Goal: Use online tool/utility: Utilize a website feature to perform a specific function

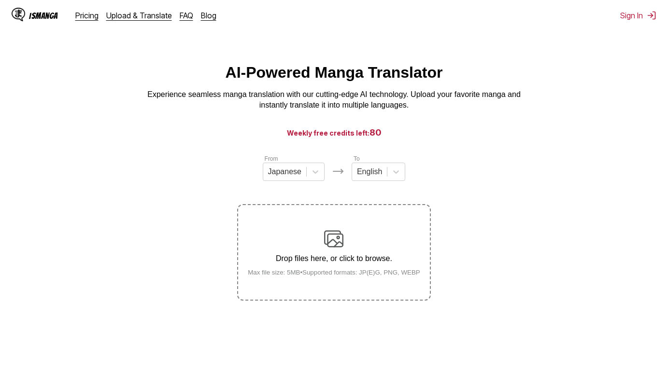
scroll to position [115, 0]
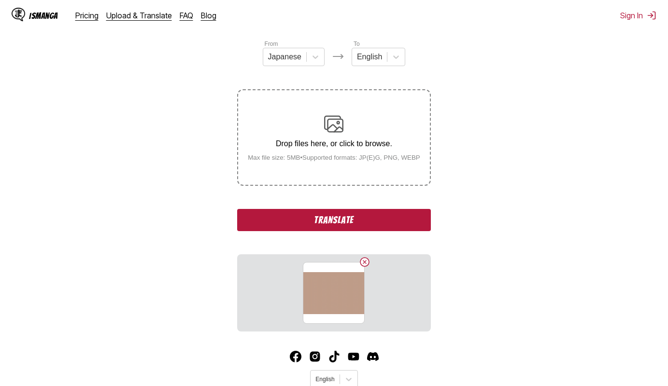
click at [300, 221] on button "Translate" at bounding box center [333, 220] width 193 height 22
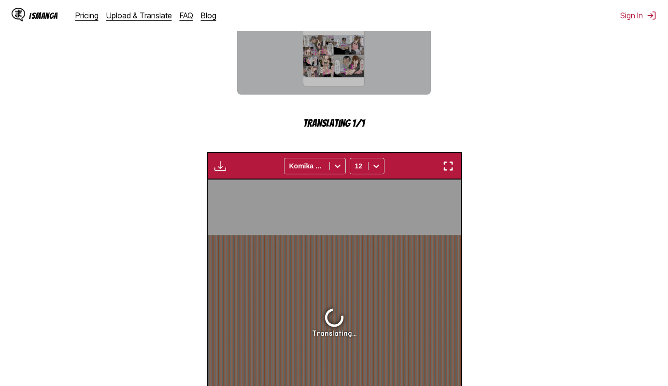
scroll to position [155, 0]
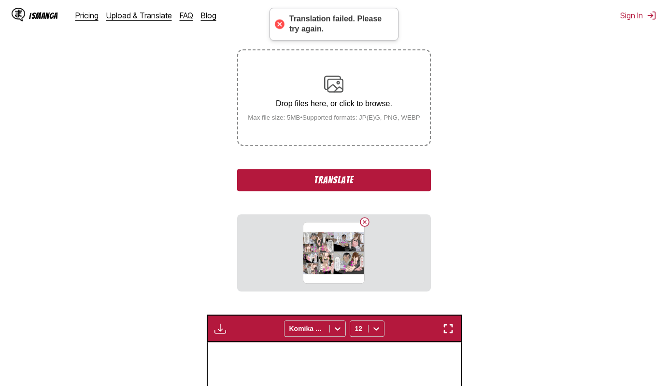
click at [314, 178] on button "Translate" at bounding box center [333, 180] width 193 height 22
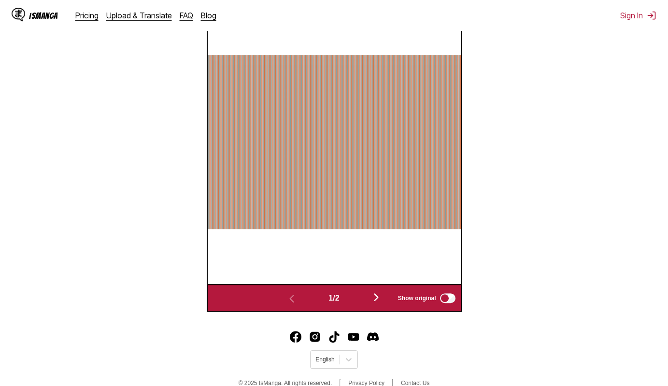
scroll to position [403, 0]
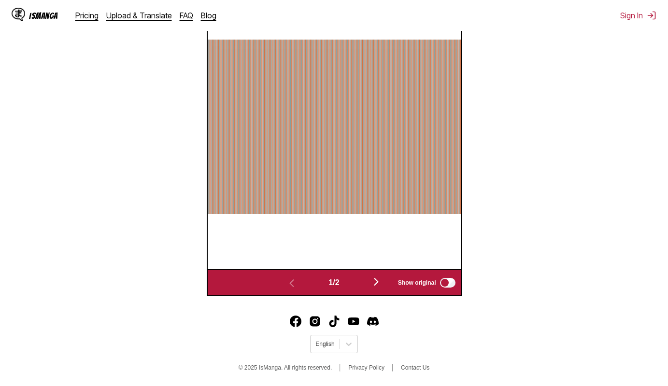
click at [379, 281] on img "button" at bounding box center [376, 282] width 12 height 12
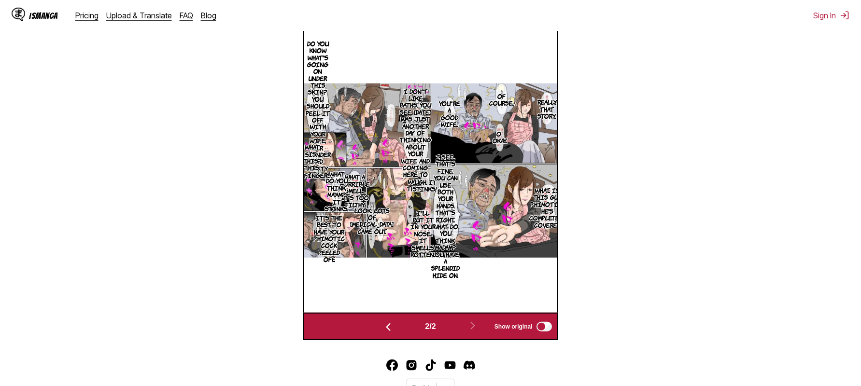
scroll to position [254, 0]
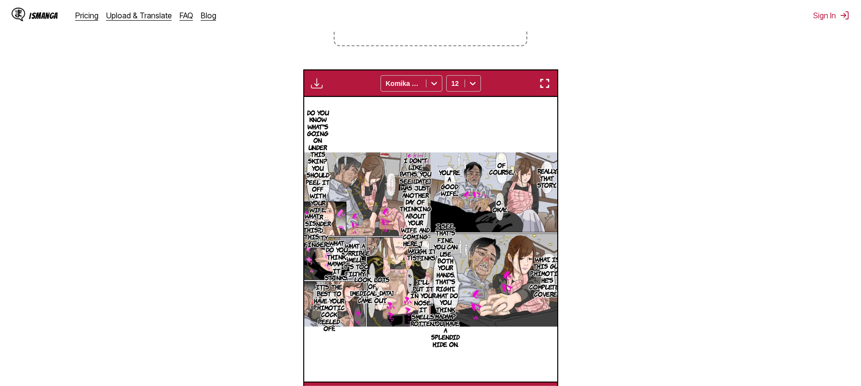
click at [543, 83] on img "button" at bounding box center [545, 84] width 12 height 12
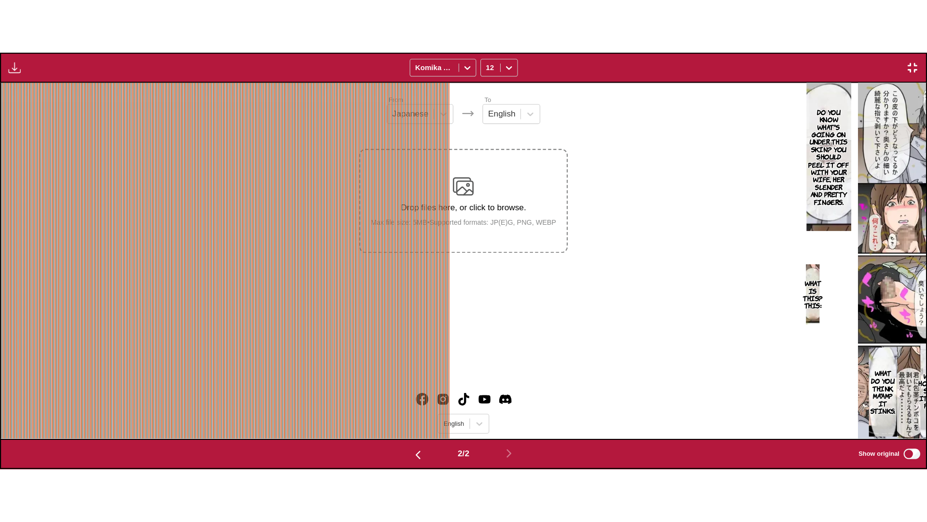
scroll to position [0, 925]
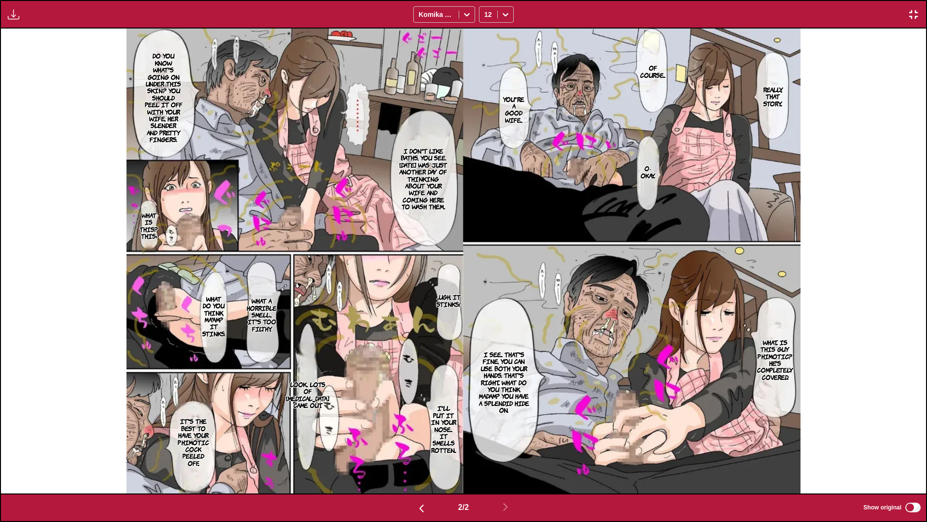
click at [667, 16] on img "button" at bounding box center [914, 15] width 12 height 12
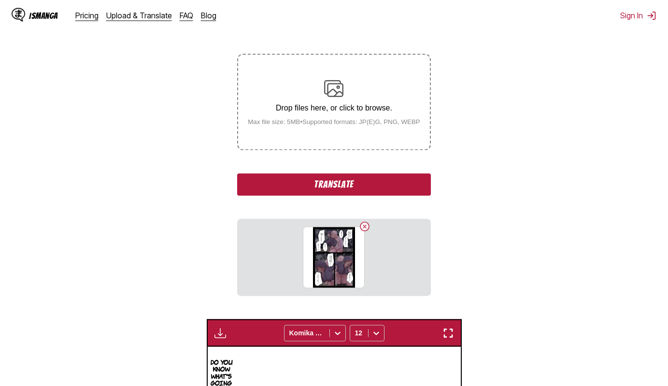
scroll to position [153, 0]
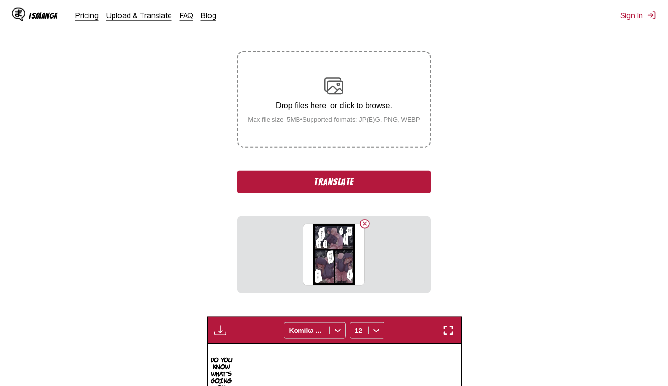
click at [324, 184] on button "Translate" at bounding box center [333, 182] width 193 height 22
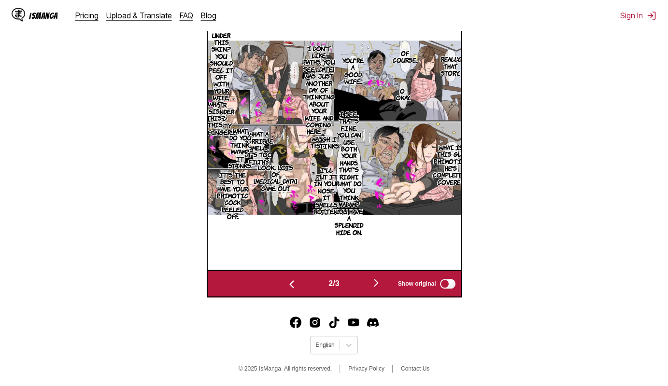
scroll to position [403, 0]
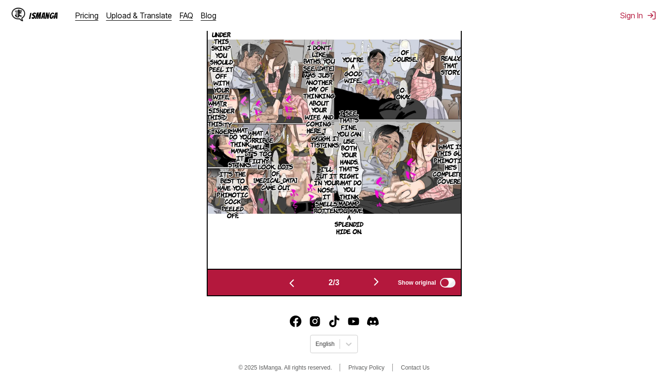
click at [380, 279] on img "button" at bounding box center [376, 282] width 12 height 12
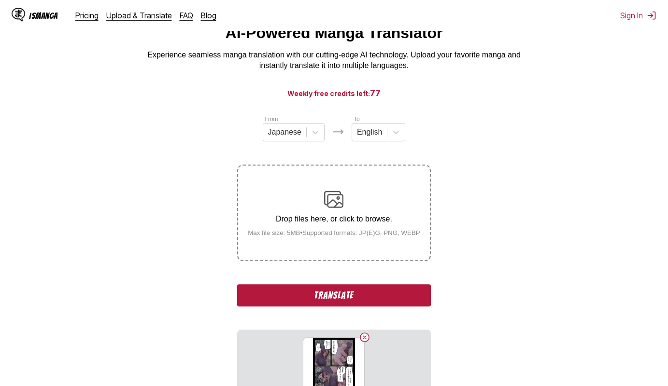
scroll to position [99, 0]
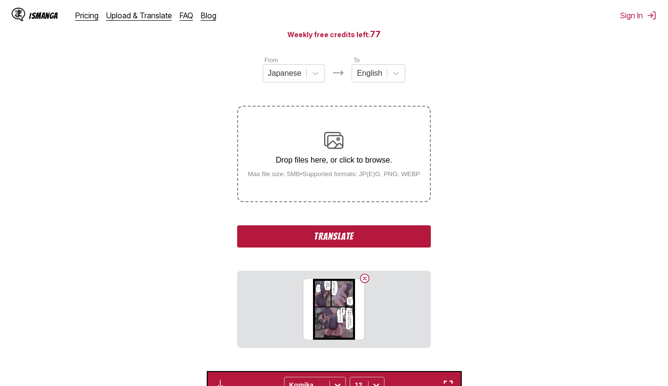
click at [325, 233] on button "Translate" at bounding box center [333, 237] width 193 height 22
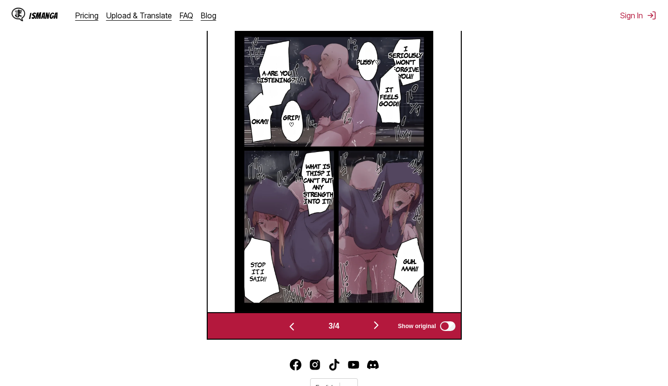
scroll to position [369, 0]
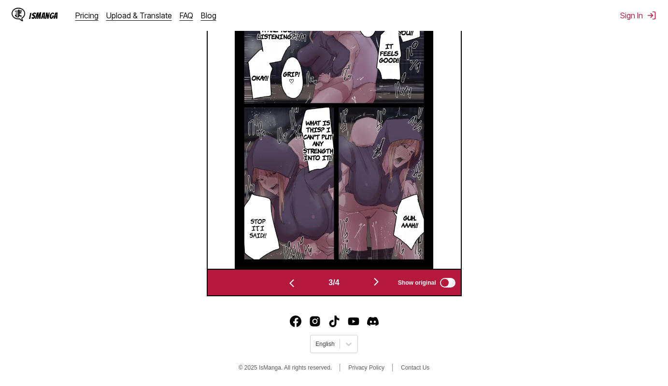
click at [378, 279] on img "button" at bounding box center [376, 282] width 12 height 12
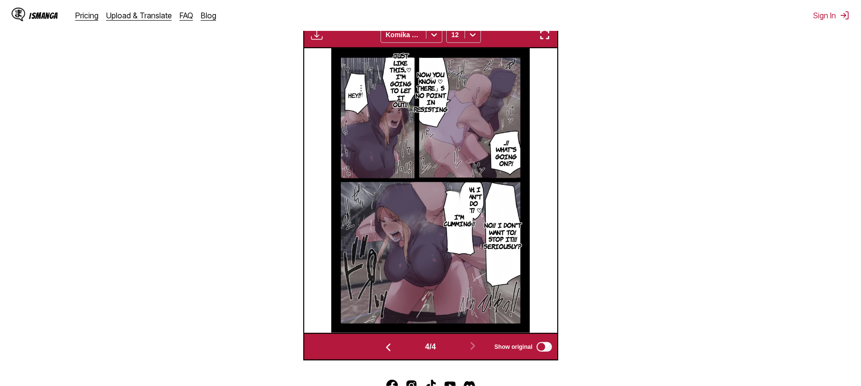
scroll to position [304, 0]
click at [546, 38] on img "button" at bounding box center [545, 34] width 12 height 12
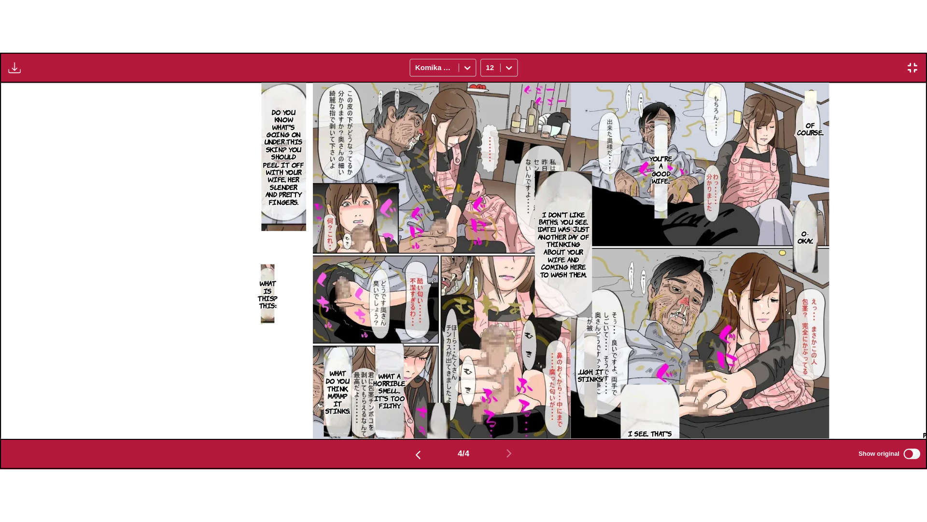
scroll to position [0, 2776]
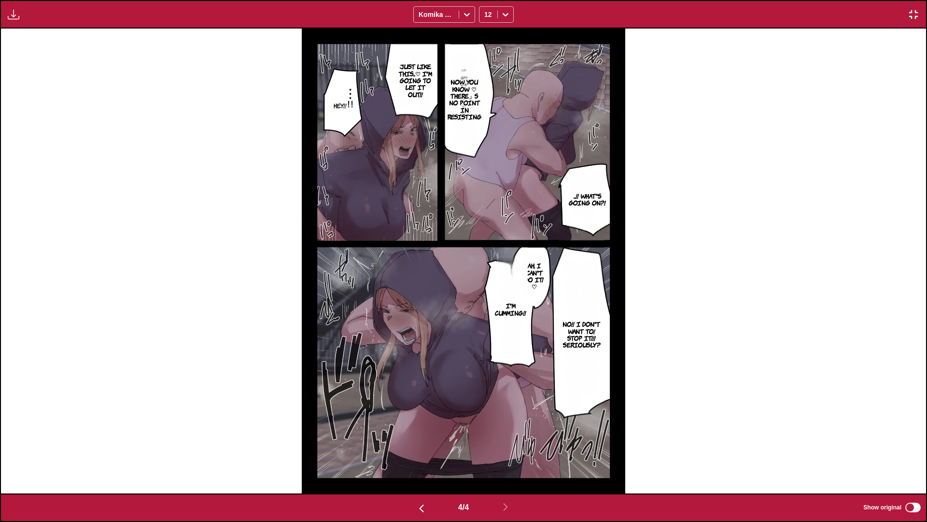
click at [534, 268] on p "Ah, I can't do it! ♡" at bounding box center [534, 276] width 28 height 32
click at [537, 275] on p "Ah, I can't do it! ♡" at bounding box center [534, 276] width 28 height 32
click at [537, 279] on p "Ah, I can't do it! ♡" at bounding box center [534, 276] width 28 height 32
click at [667, 16] on img "button" at bounding box center [914, 15] width 12 height 12
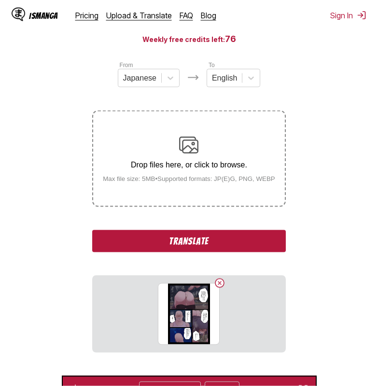
scroll to position [99, 0]
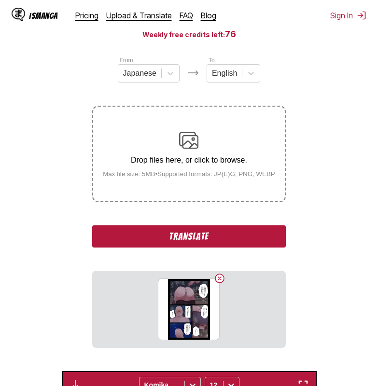
click at [156, 242] on button "Translate" at bounding box center [188, 237] width 193 height 22
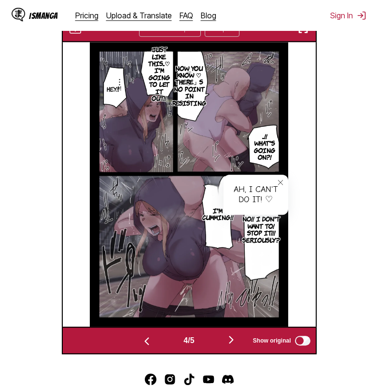
scroll to position [403, 0]
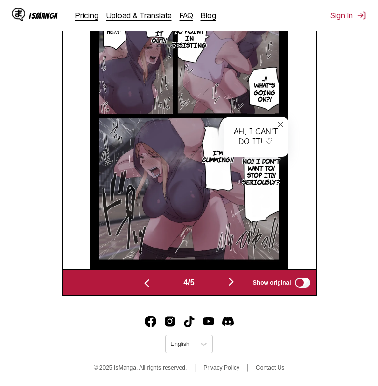
click at [232, 283] on img "button" at bounding box center [232, 282] width 12 height 12
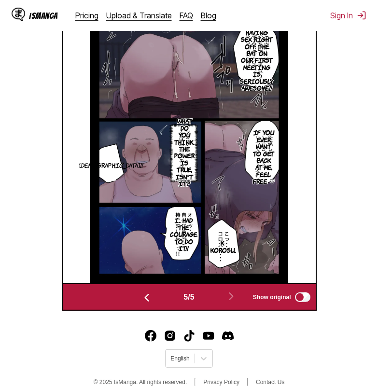
scroll to position [254, 0]
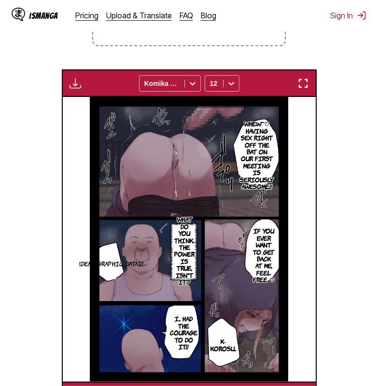
click at [307, 88] on img "button" at bounding box center [303, 84] width 12 height 12
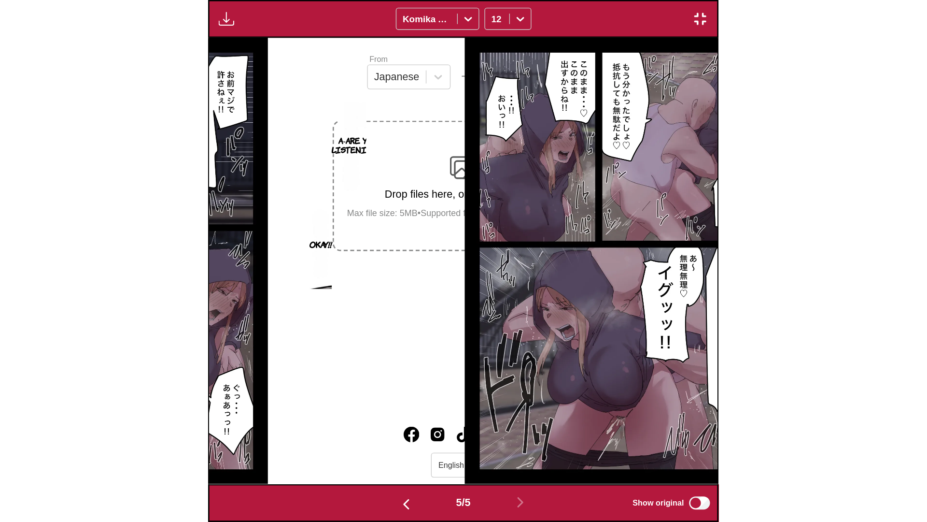
scroll to position [0, 3701]
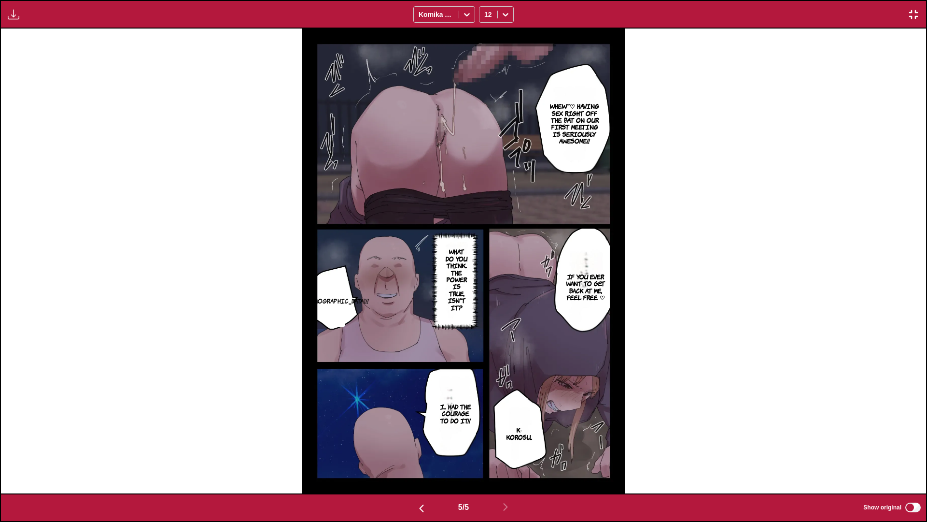
click at [667, 18] on img "button" at bounding box center [914, 15] width 12 height 12
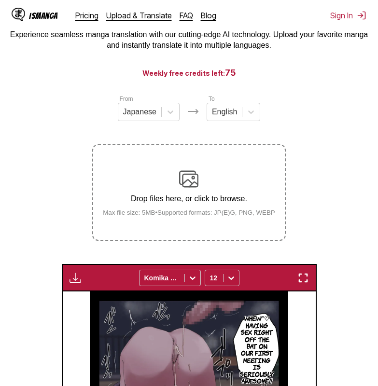
scroll to position [5, 0]
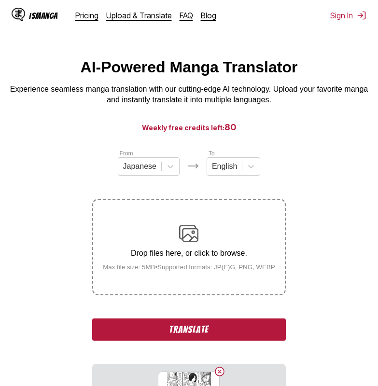
scroll to position [152, 0]
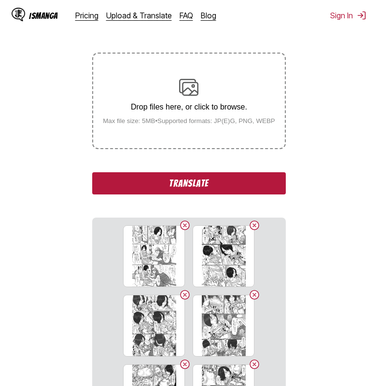
click at [219, 187] on button "Translate" at bounding box center [188, 183] width 193 height 22
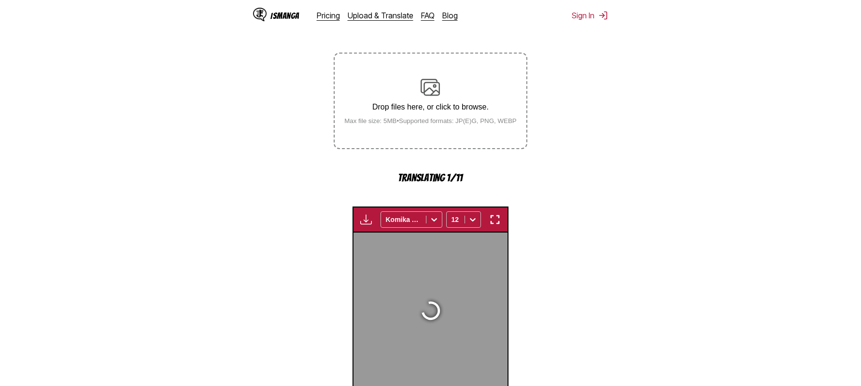
scroll to position [306, 0]
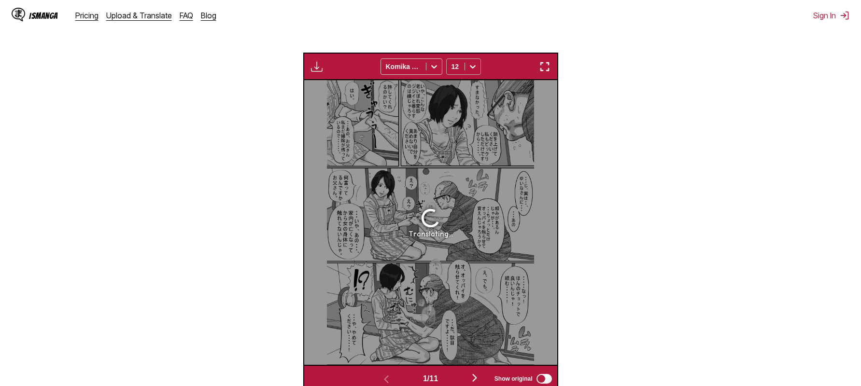
click at [378, 71] on icon at bounding box center [473, 67] width 10 height 10
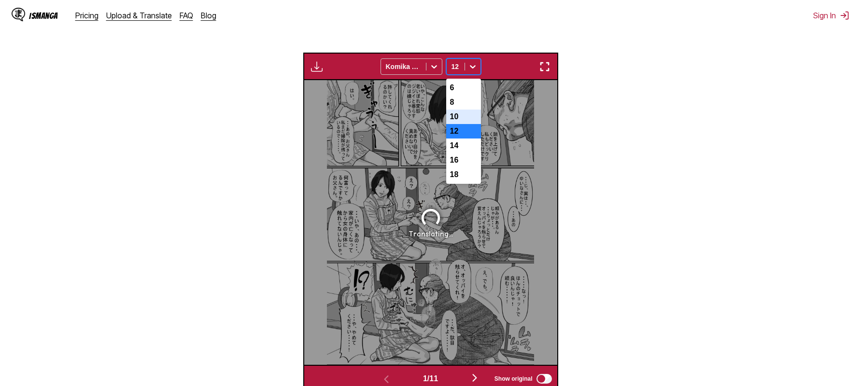
click at [378, 117] on div "10" at bounding box center [463, 117] width 35 height 14
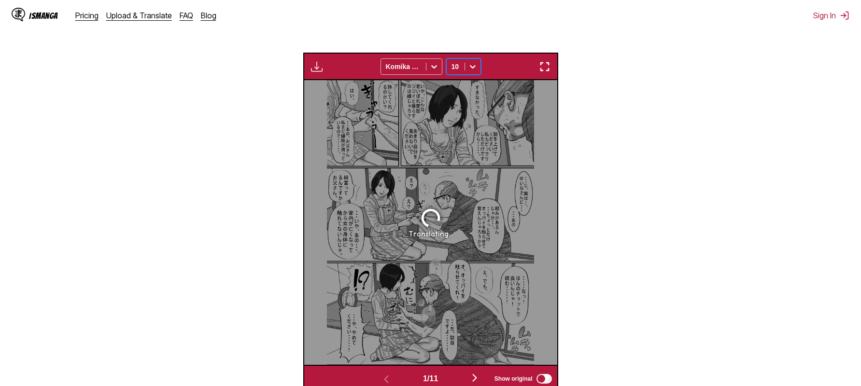
click at [378, 69] on img "button" at bounding box center [545, 67] width 12 height 12
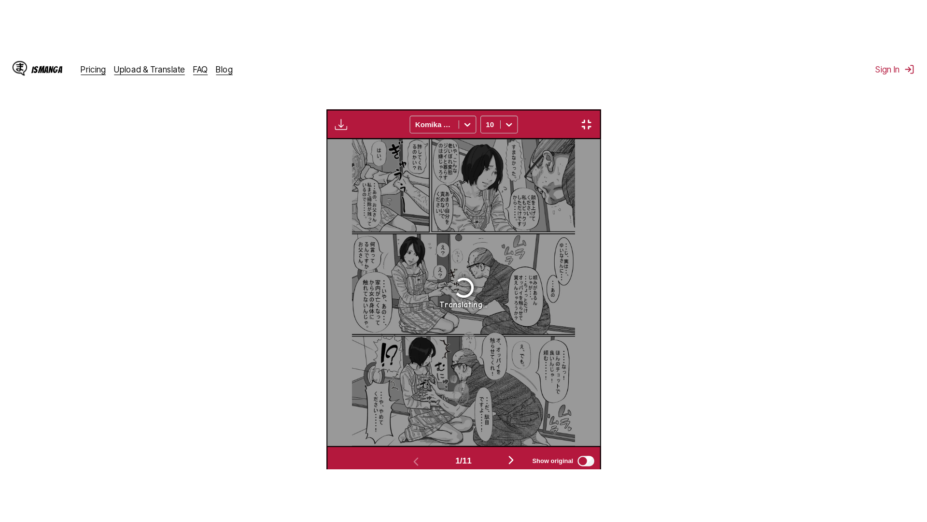
scroll to position [101, 0]
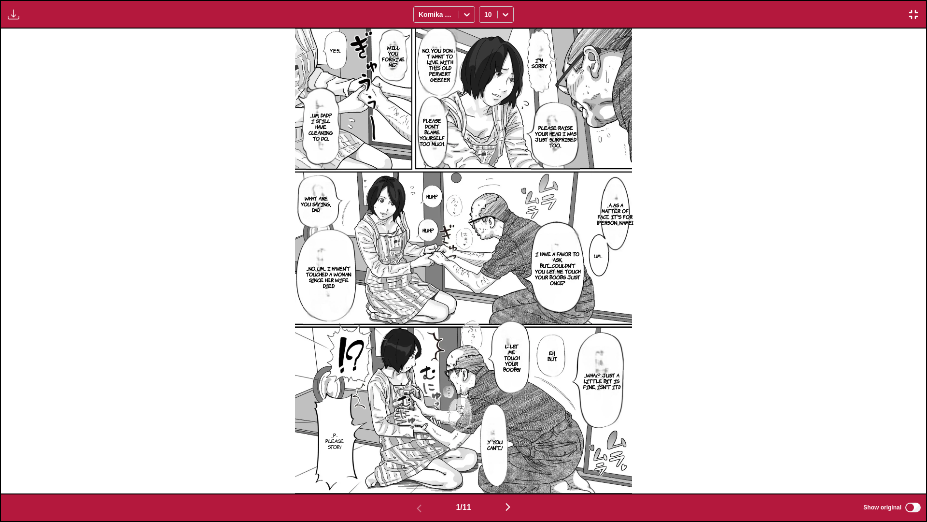
click at [378, 386] on img "button" at bounding box center [508, 507] width 12 height 12
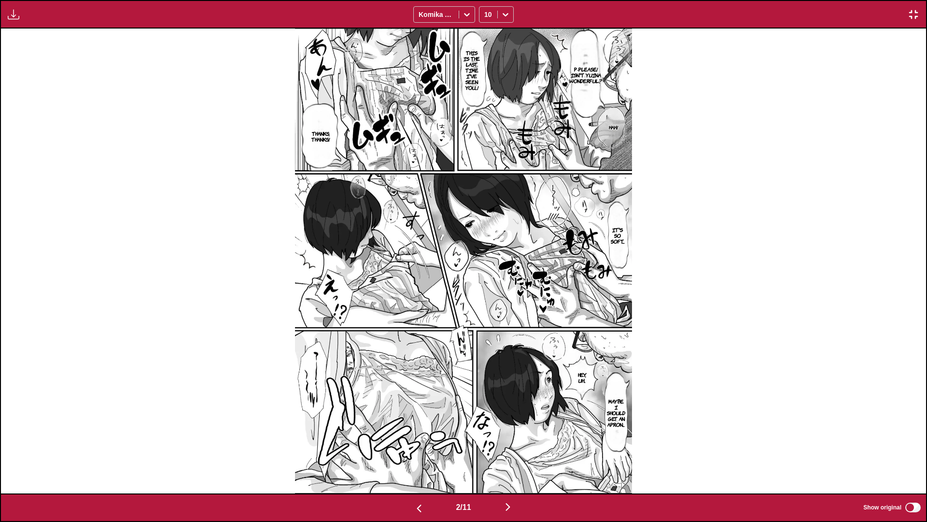
click at [378, 386] on img "button" at bounding box center [508, 507] width 12 height 12
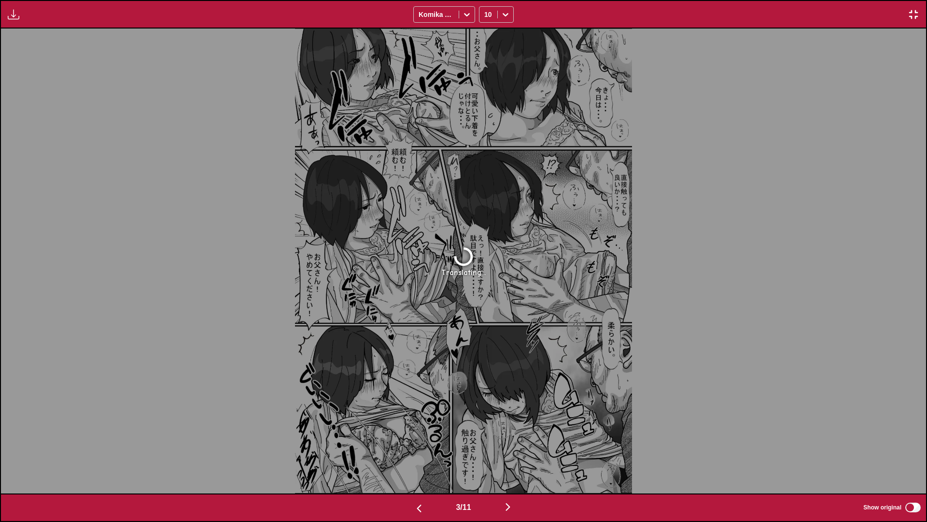
click at [378, 15] on img "button" at bounding box center [914, 15] width 12 height 12
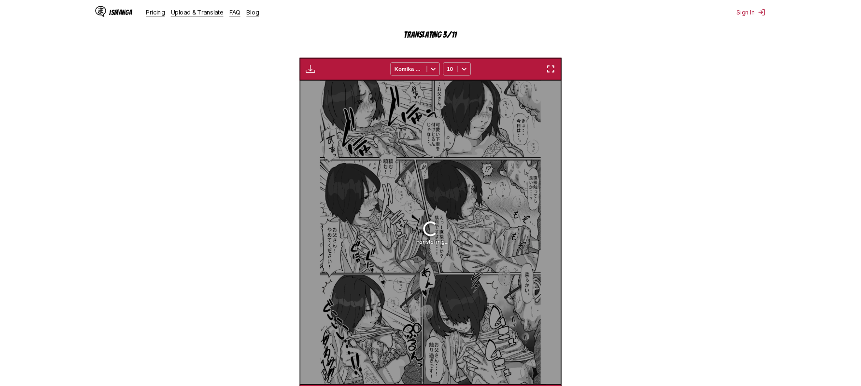
scroll to position [0, 506]
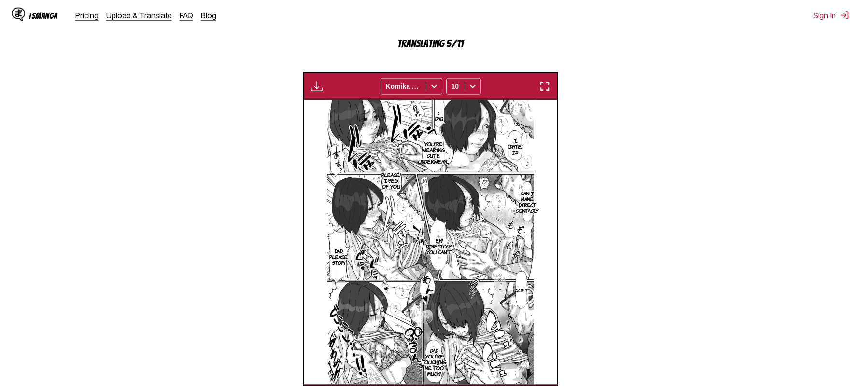
click at [378, 89] on img "button" at bounding box center [545, 87] width 12 height 12
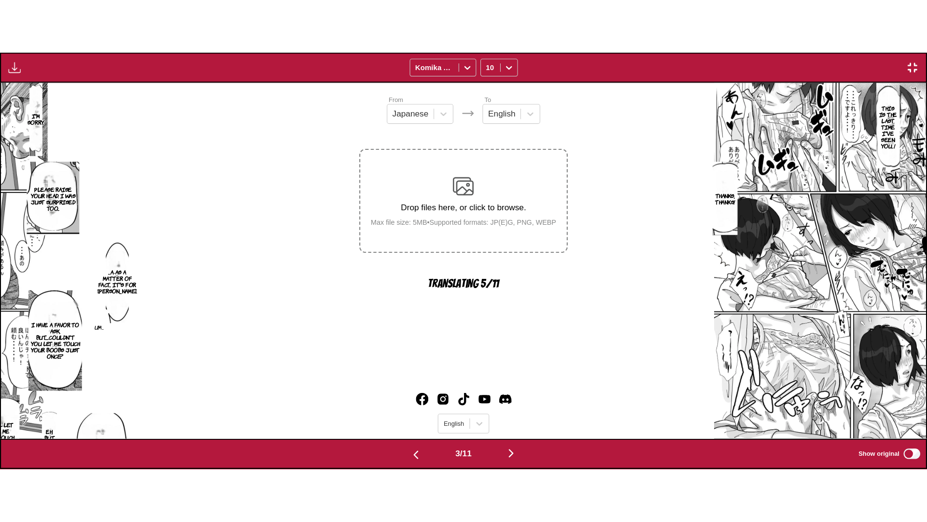
scroll to position [0, 1851]
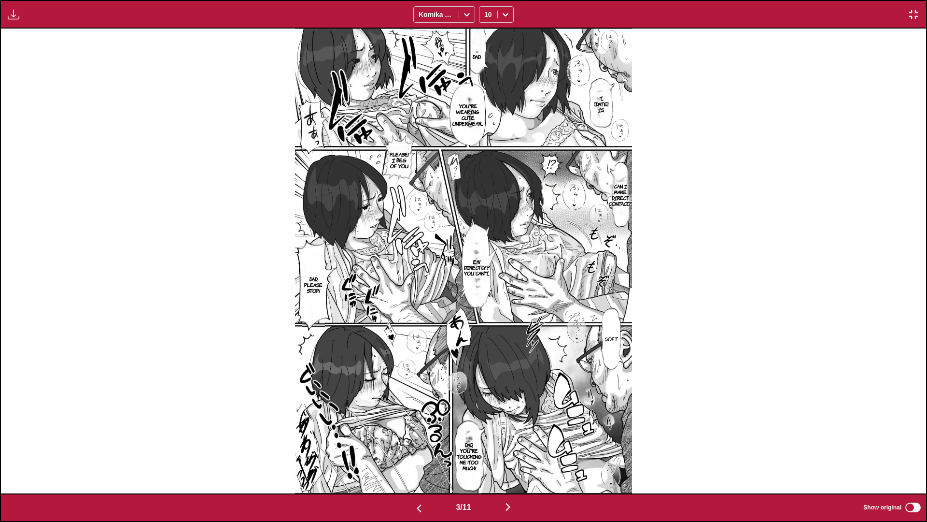
click at [378, 386] on img "button" at bounding box center [508, 507] width 12 height 12
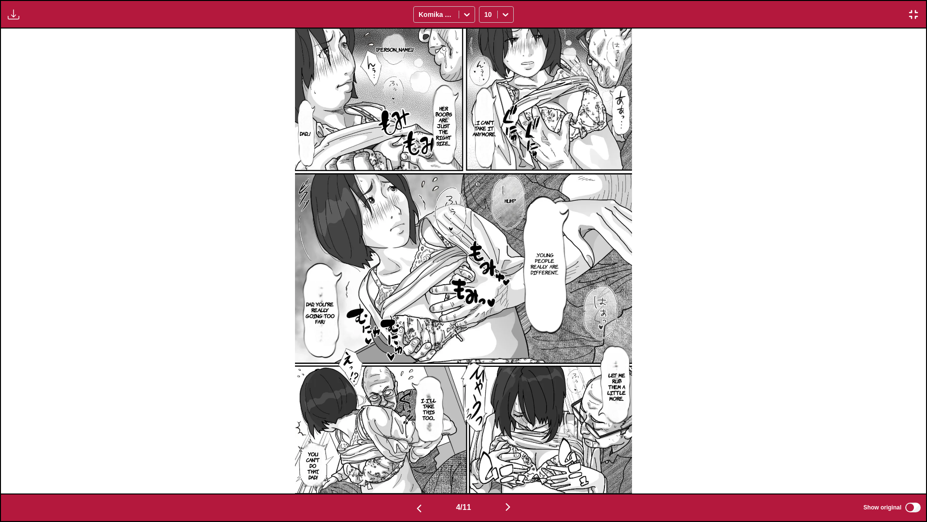
click at [378, 386] on img "button" at bounding box center [508, 507] width 12 height 12
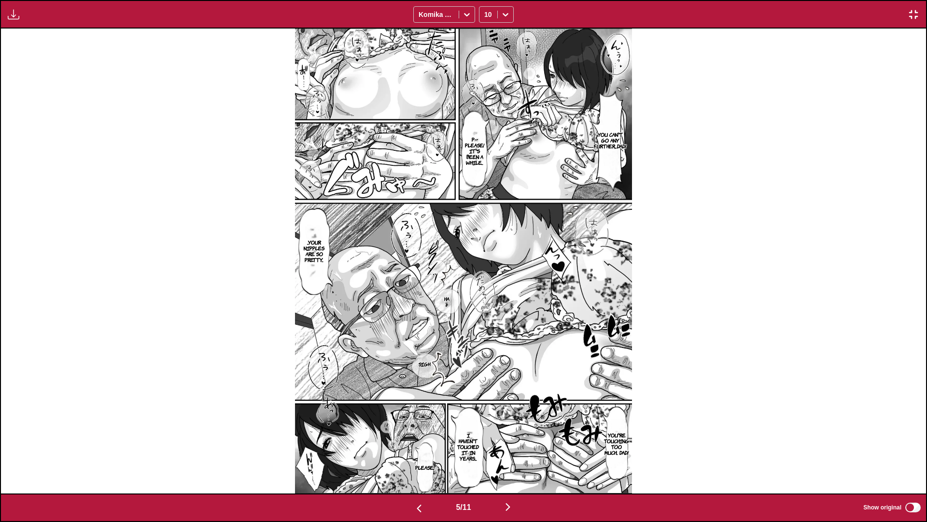
click at [378, 386] on img "button" at bounding box center [508, 507] width 12 height 12
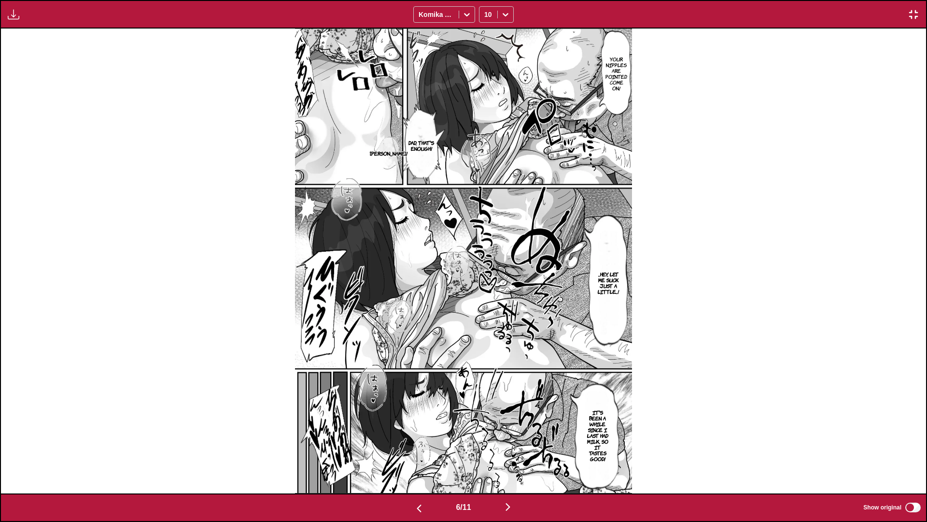
click at [378, 386] on img "button" at bounding box center [508, 507] width 12 height 12
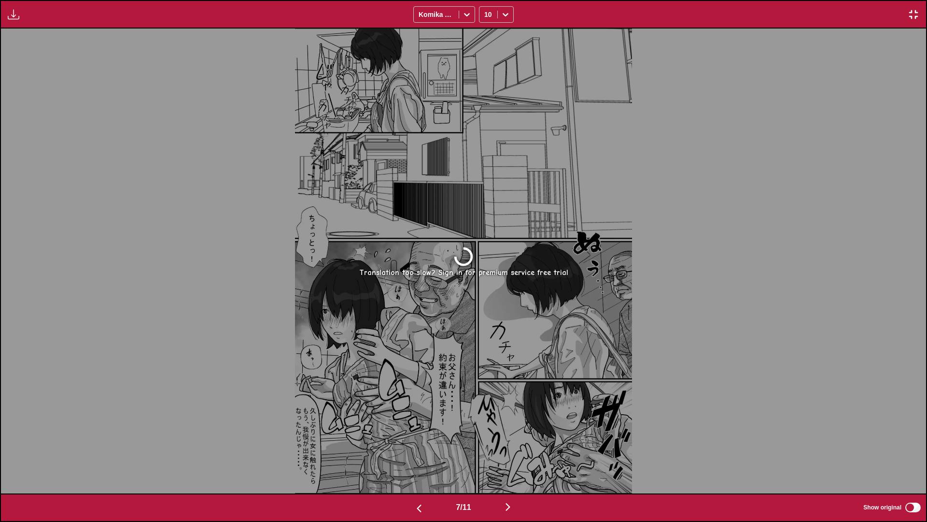
click at [378, 13] on img "button" at bounding box center [914, 15] width 12 height 12
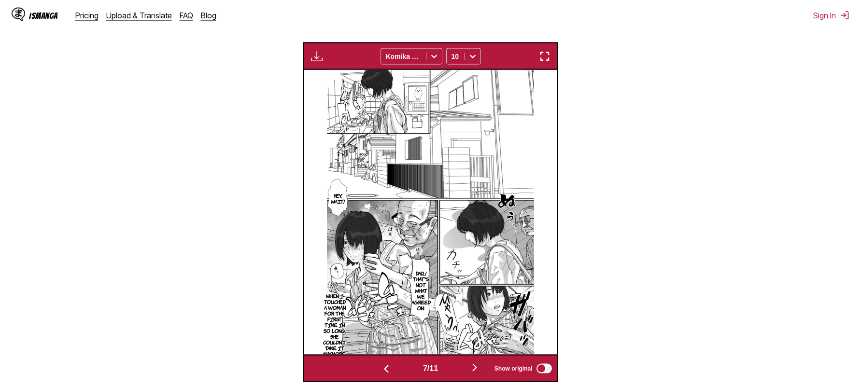
scroll to position [335, 0]
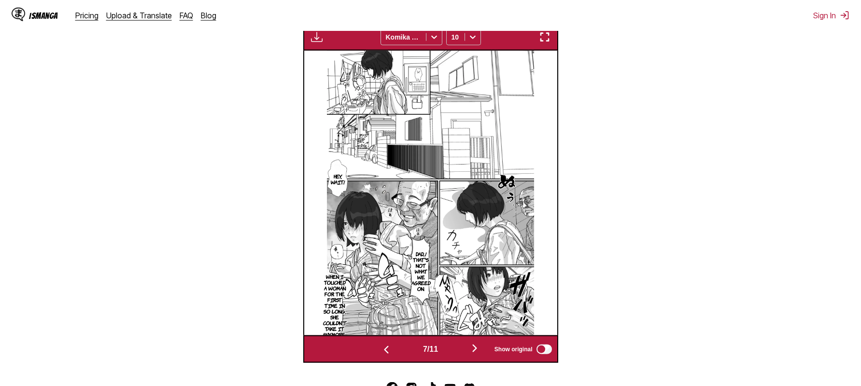
click at [378, 351] on img "button" at bounding box center [475, 349] width 12 height 12
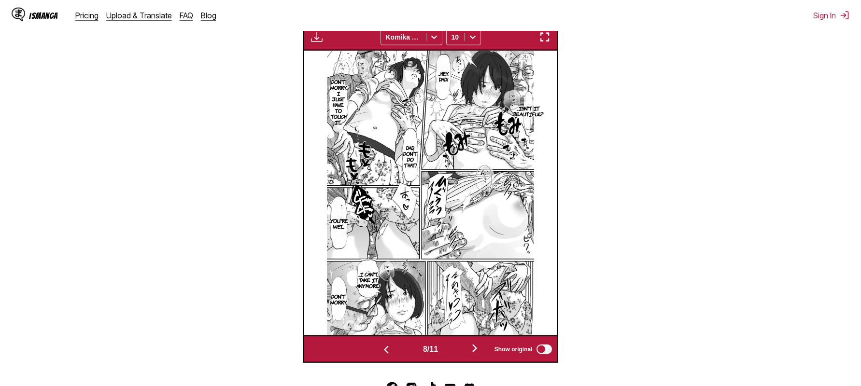
click at [378, 36] on img "button" at bounding box center [545, 37] width 12 height 12
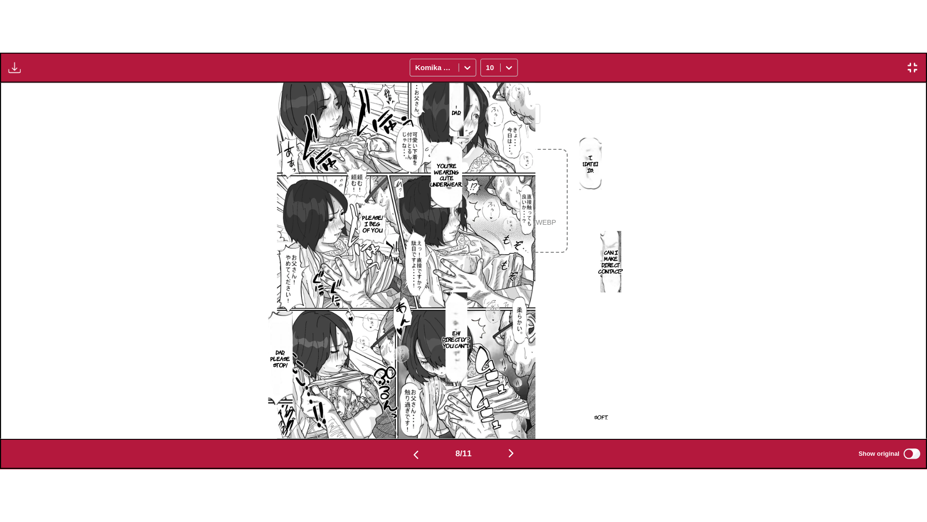
scroll to position [0, 6477]
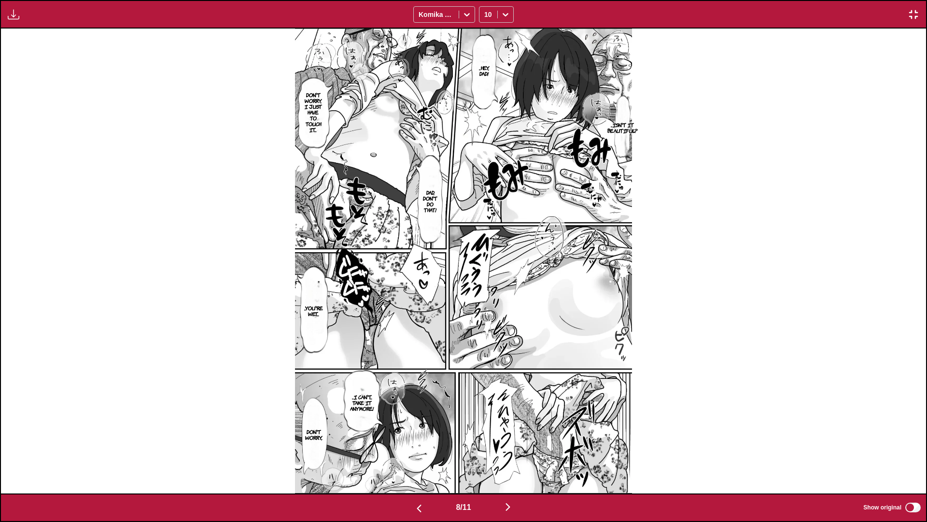
click at [378, 386] on img "button" at bounding box center [508, 507] width 12 height 12
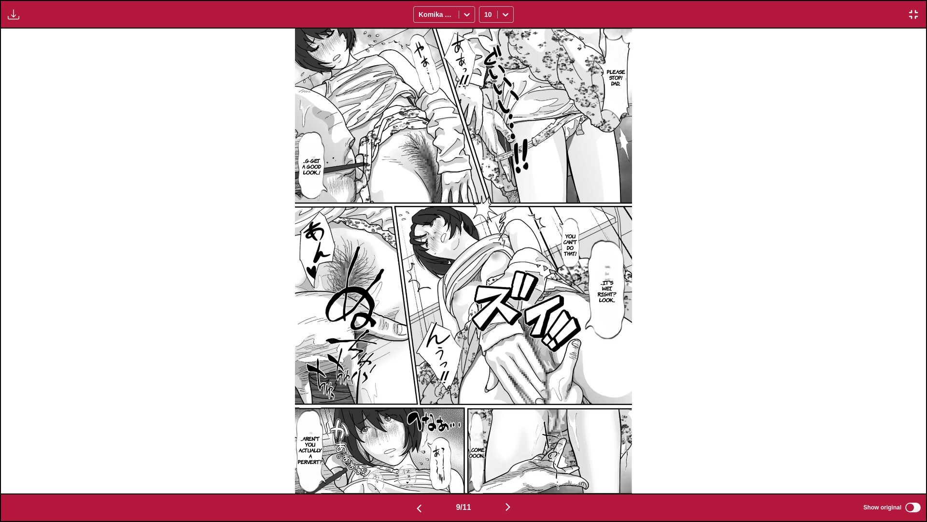
click at [378, 386] on img "button" at bounding box center [508, 507] width 12 height 12
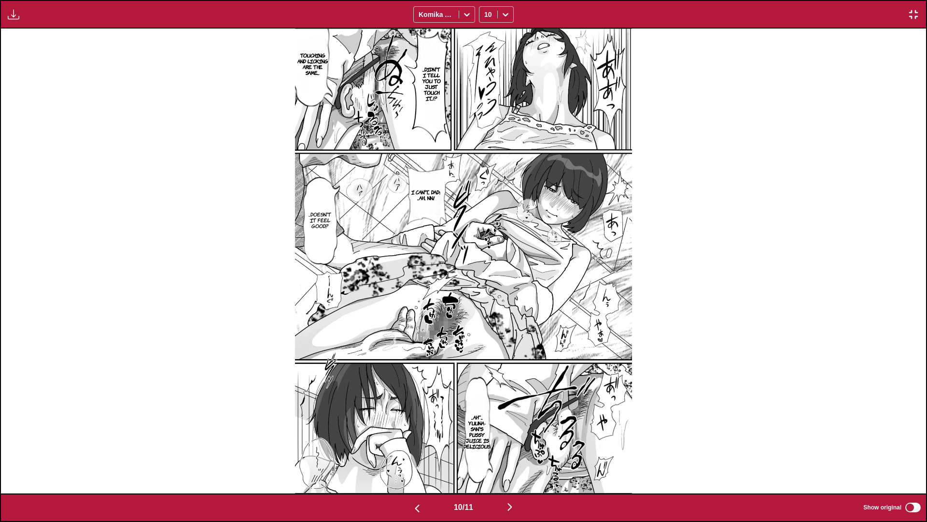
click at [378, 386] on img "button" at bounding box center [510, 507] width 12 height 12
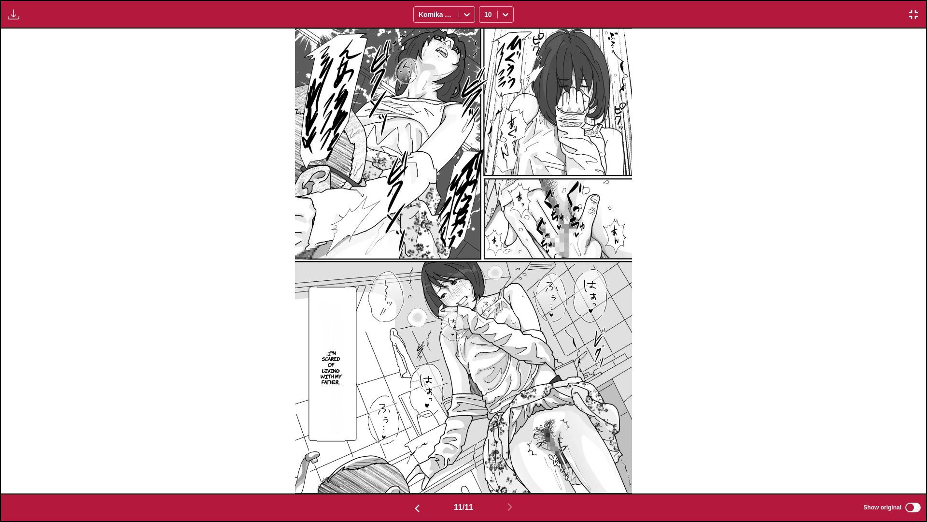
click at [378, 14] on img "button" at bounding box center [914, 15] width 12 height 12
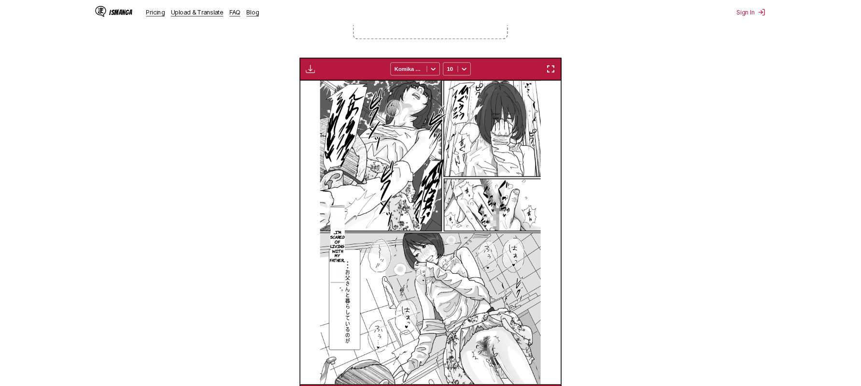
scroll to position [0, 2530]
